Goal: Check status: Check status

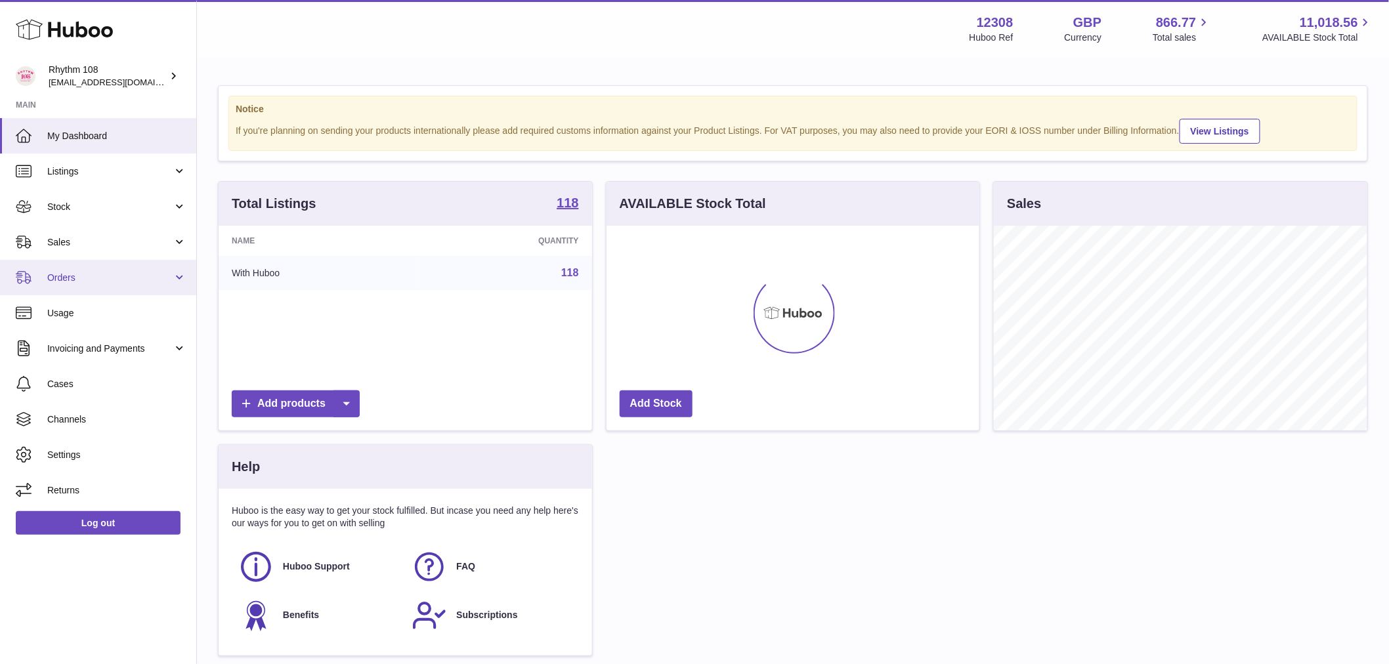
scroll to position [656397, 656229]
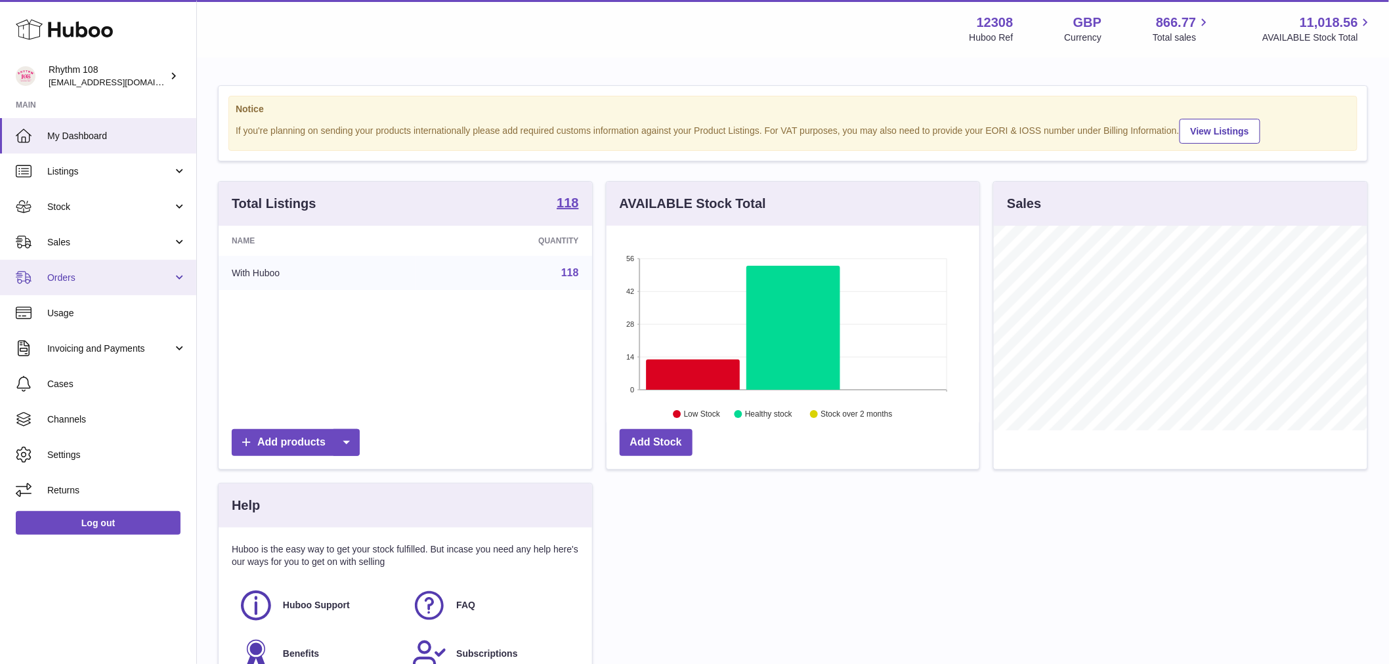
click at [79, 274] on span "Orders" at bounding box center [109, 278] width 125 height 12
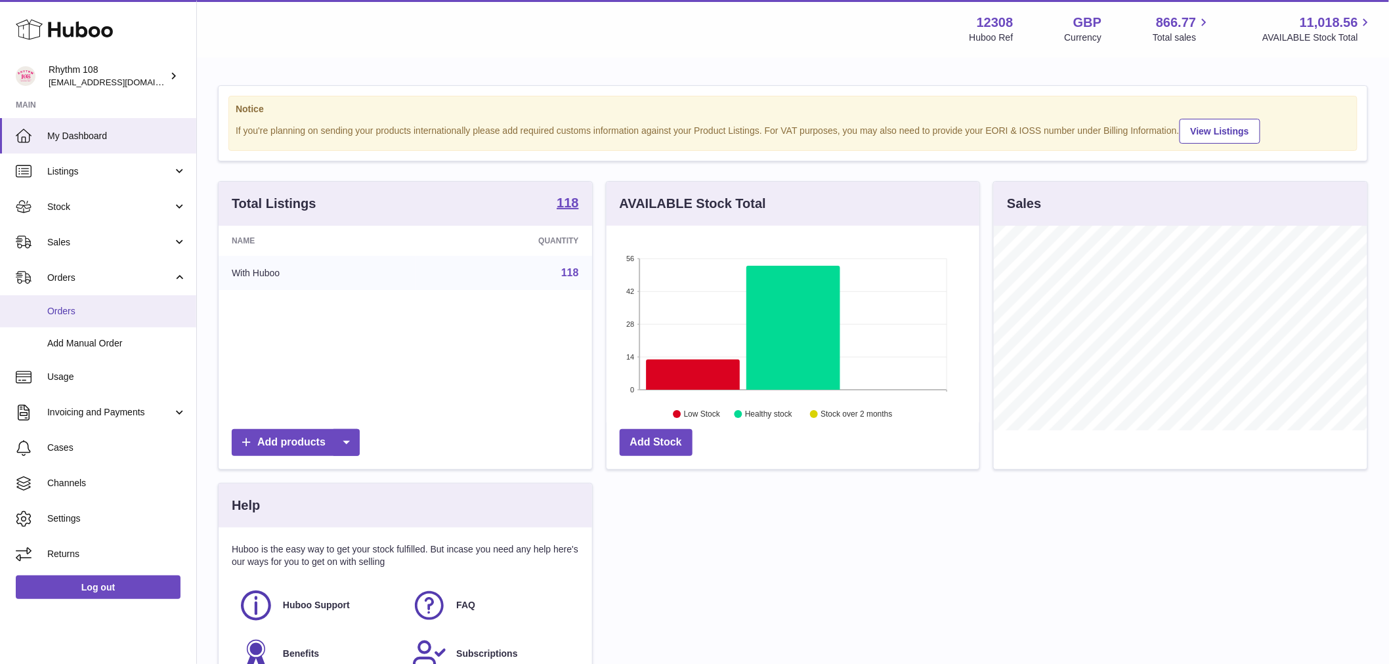
click at [93, 313] on span "Orders" at bounding box center [116, 311] width 139 height 12
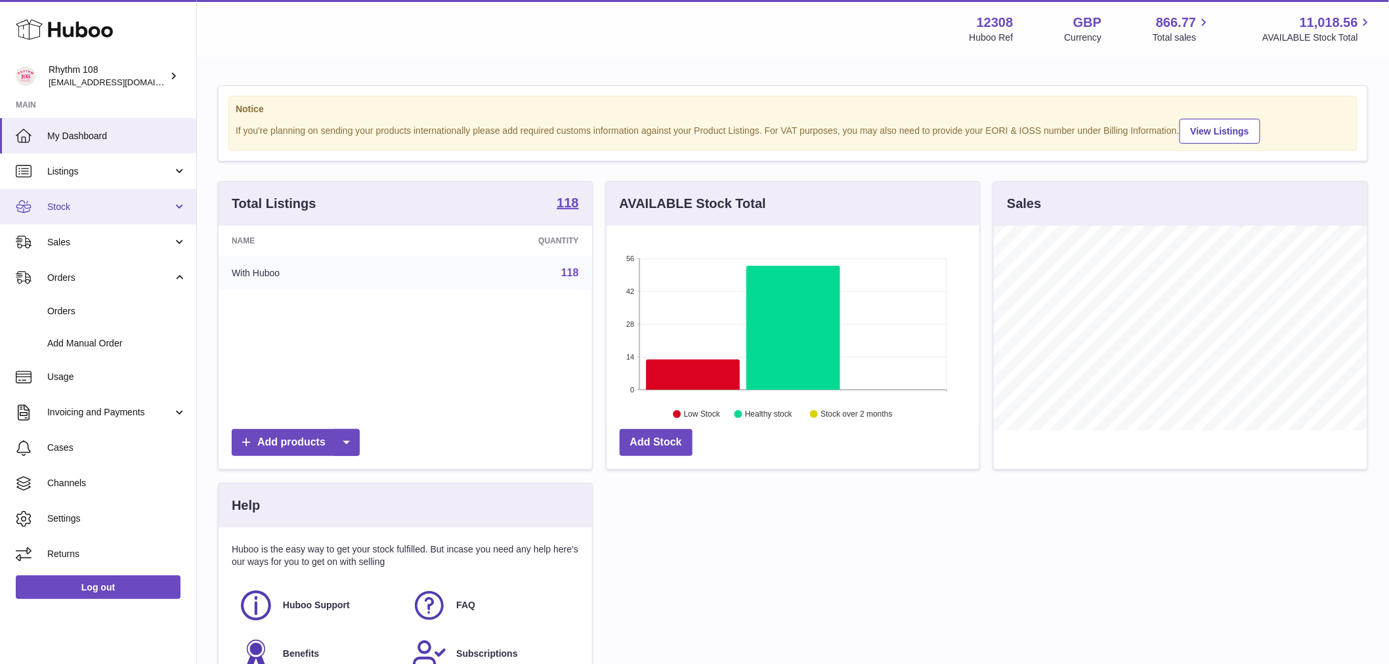
click at [70, 213] on link "Stock" at bounding box center [98, 206] width 196 height 35
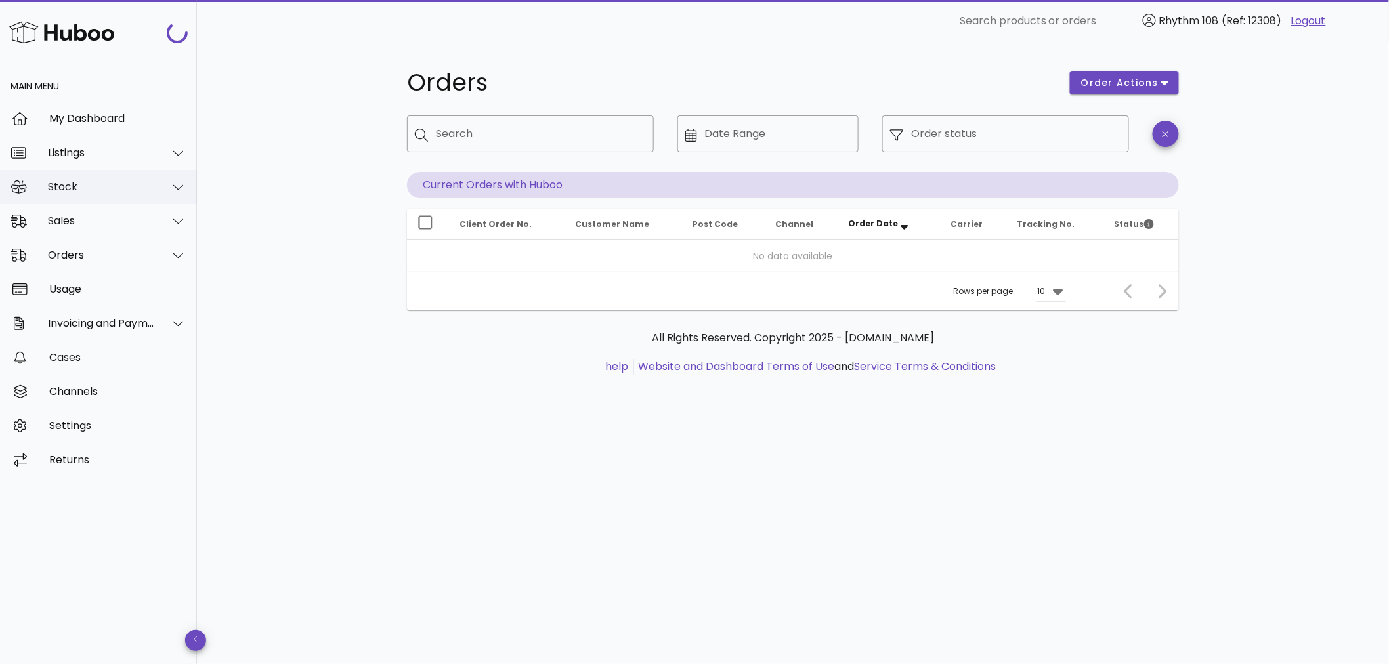
click at [79, 194] on div "Stock" at bounding box center [98, 187] width 197 height 34
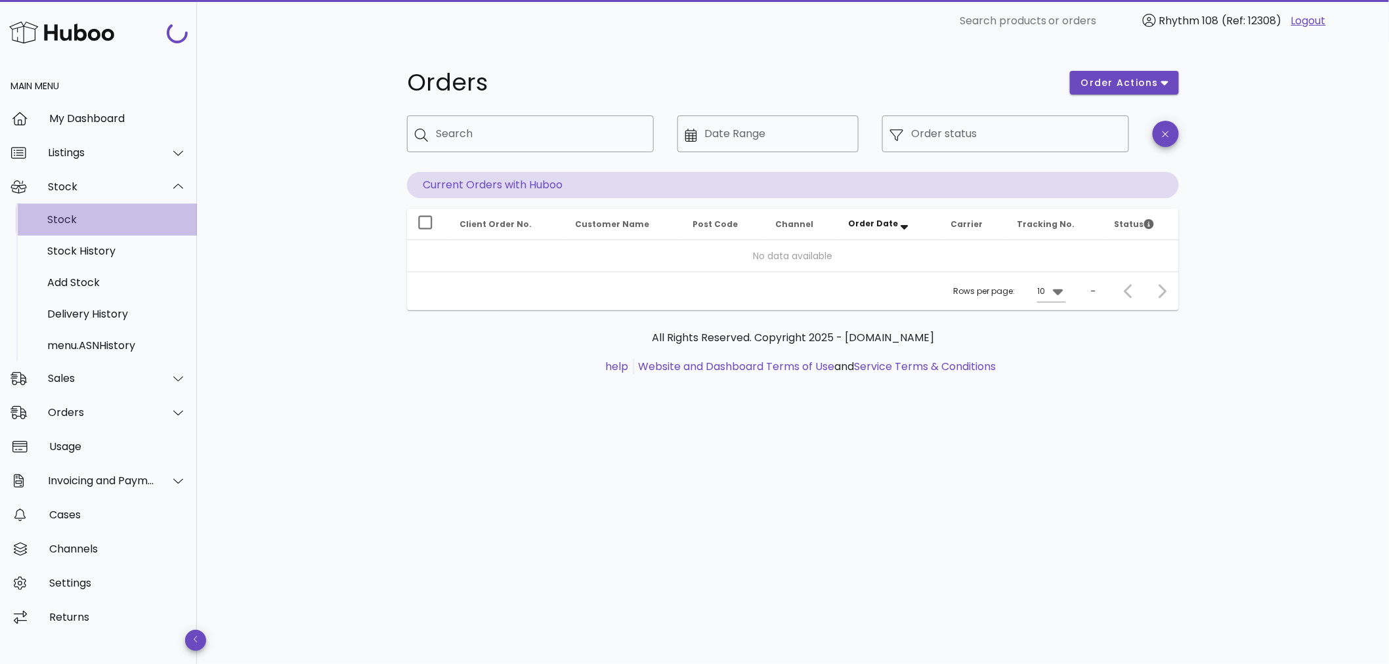
click at [79, 221] on div "Stock" at bounding box center [116, 219] width 139 height 12
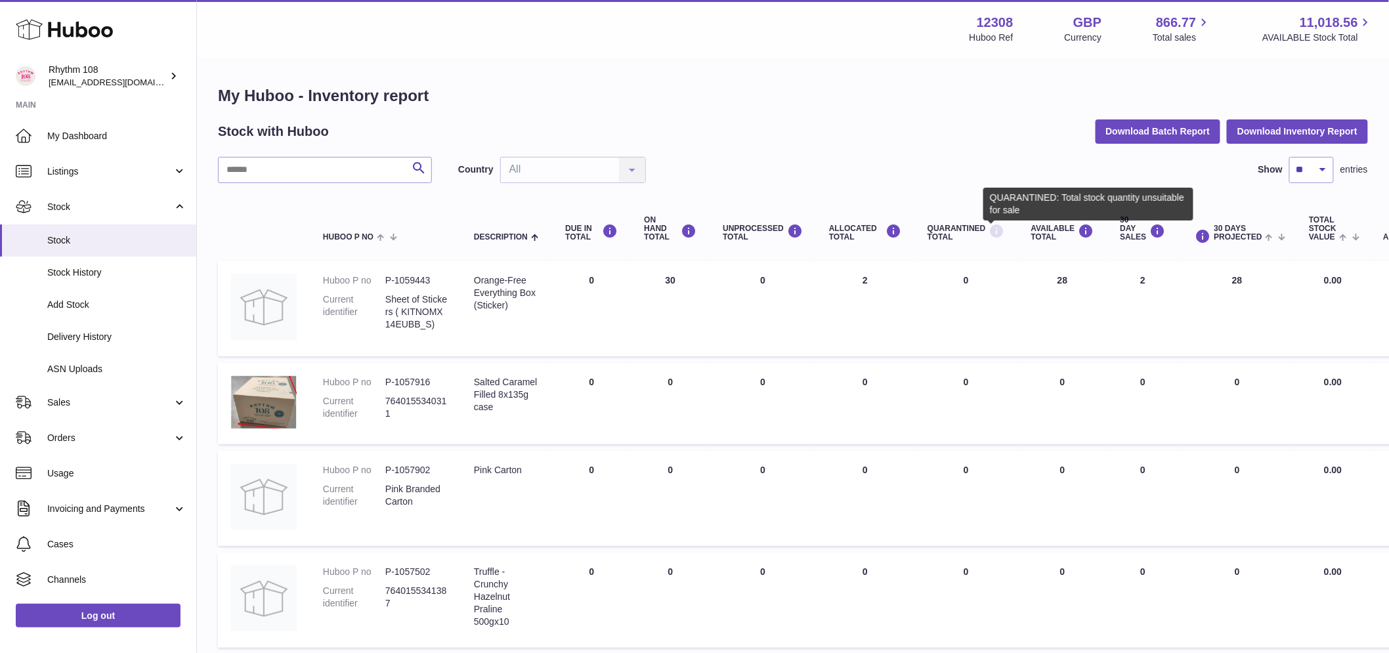
click at [990, 231] on icon at bounding box center [998, 231] width 16 height 16
click at [995, 232] on icon at bounding box center [998, 231] width 16 height 16
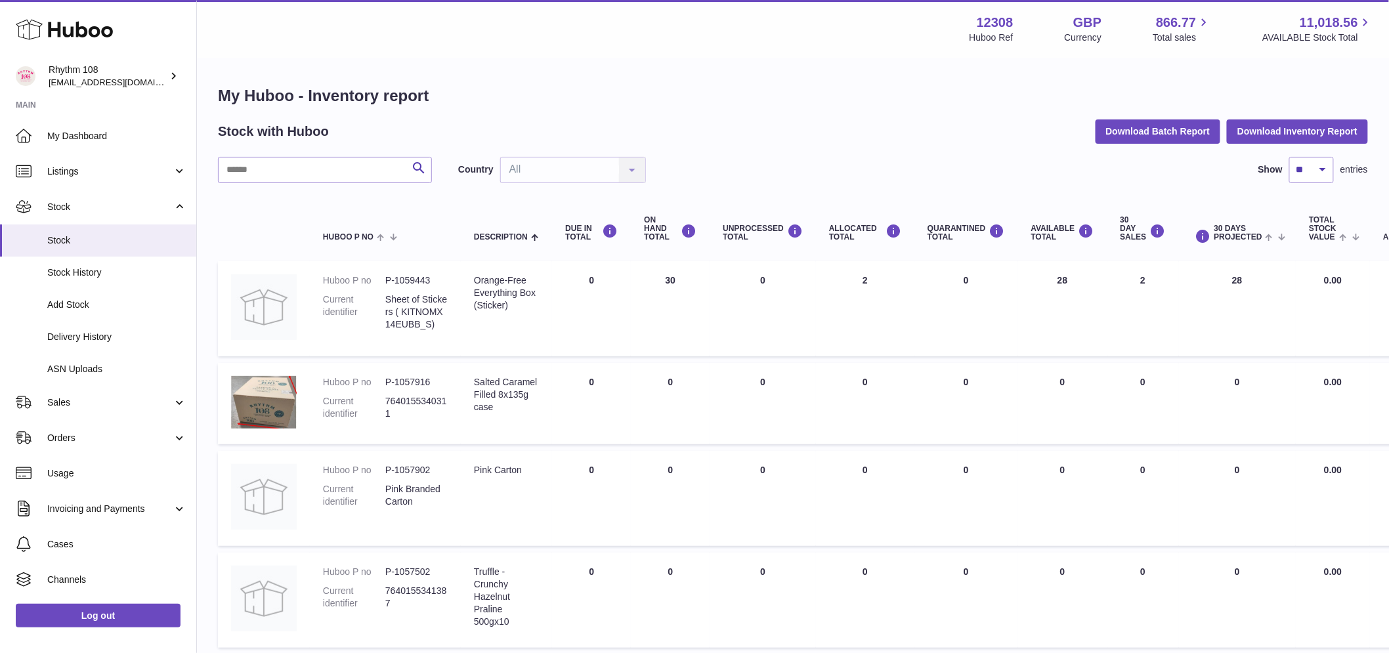
click at [963, 343] on td "QUARANTINED Total 0" at bounding box center [967, 308] width 104 height 95
click at [134, 334] on span "Delivery History" at bounding box center [116, 337] width 139 height 12
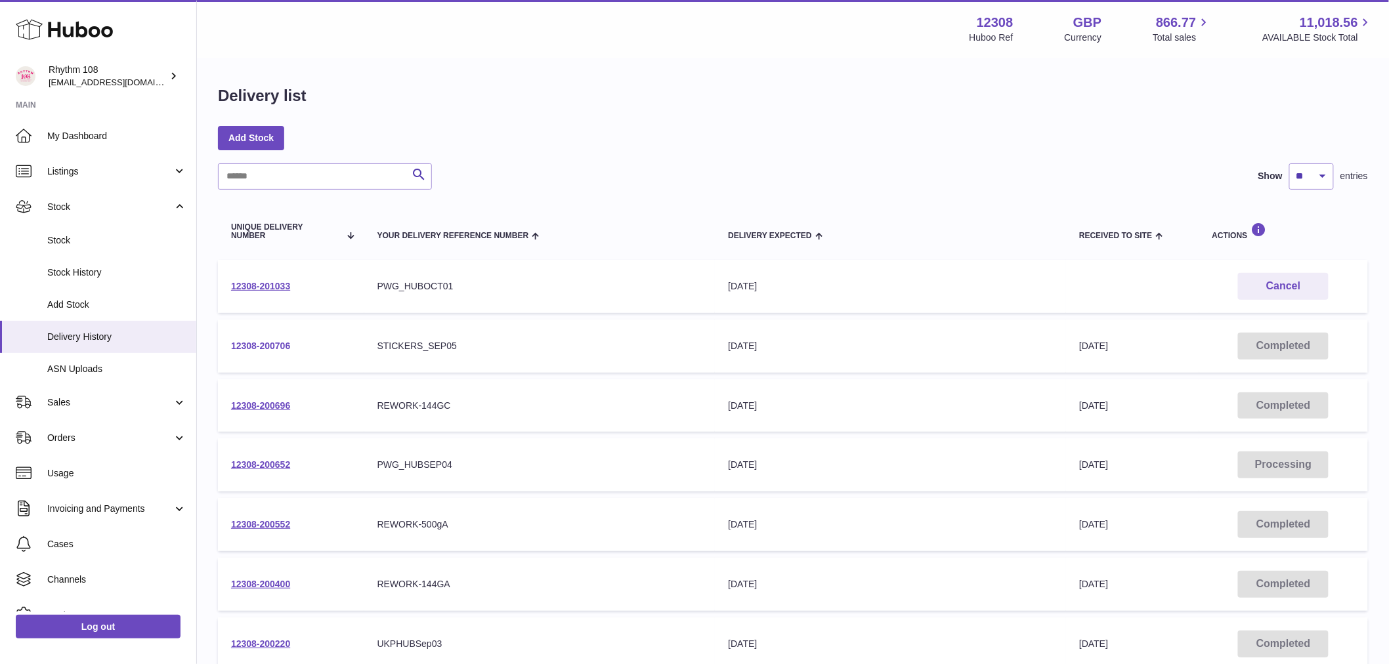
click at [278, 349] on link "12308-200706" at bounding box center [260, 346] width 59 height 11
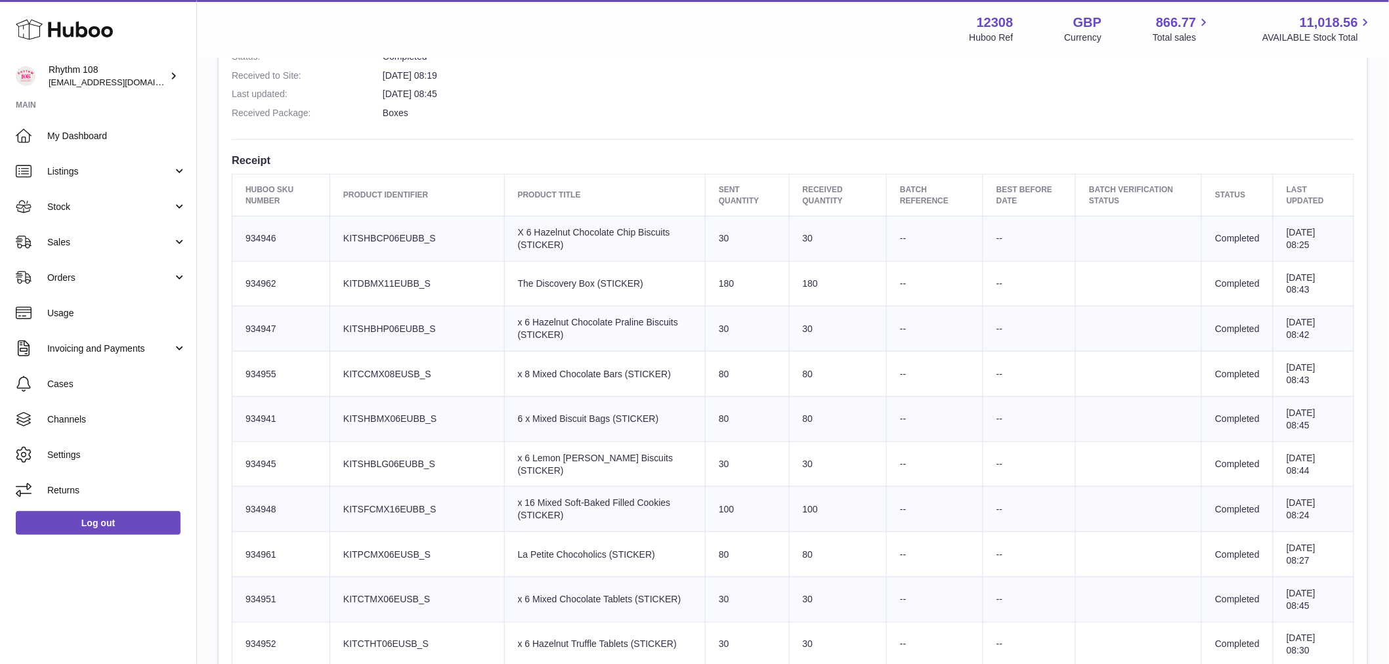
scroll to position [437, 0]
